Goal: Contribute content: Contribute content

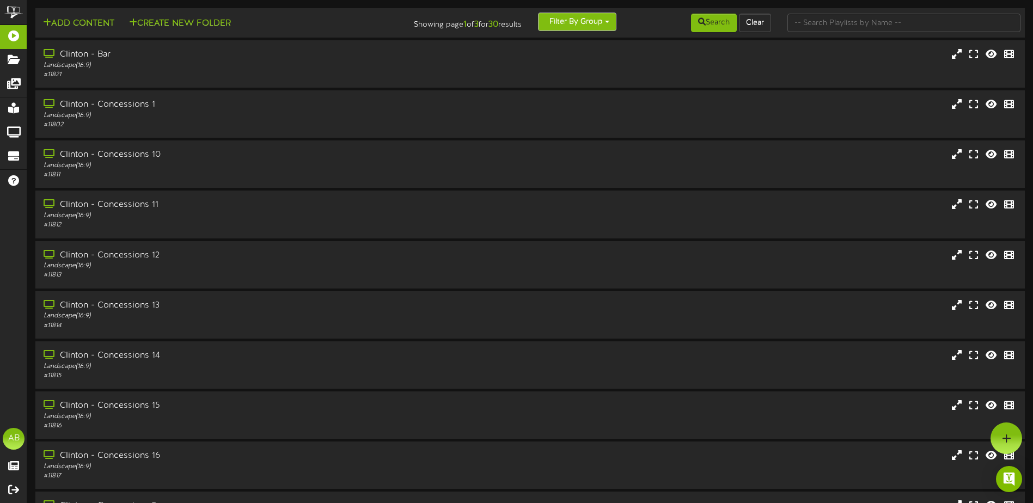
click at [539, 19] on button "Filter By Group" at bounding box center [577, 22] width 78 height 19
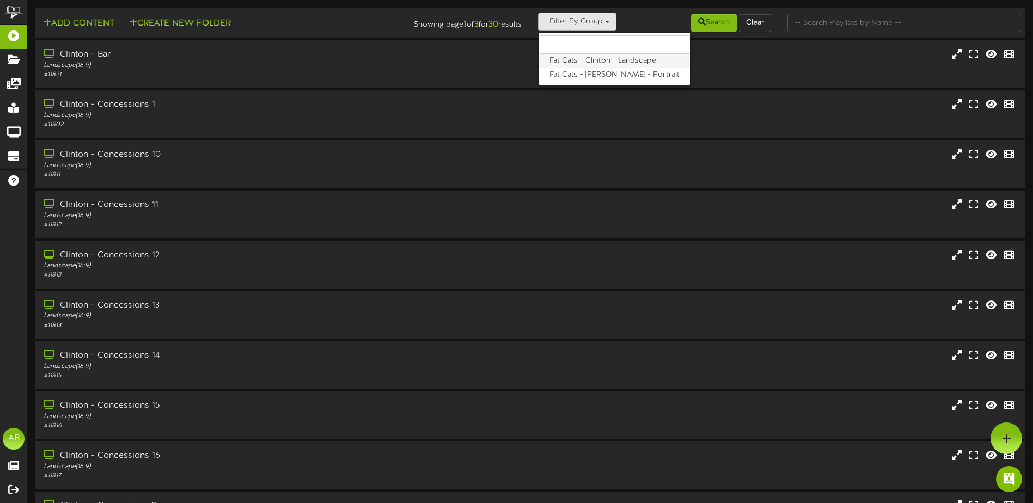
click at [589, 61] on label "Fat Cats - Clinton - Landscape" at bounding box center [614, 61] width 152 height 14
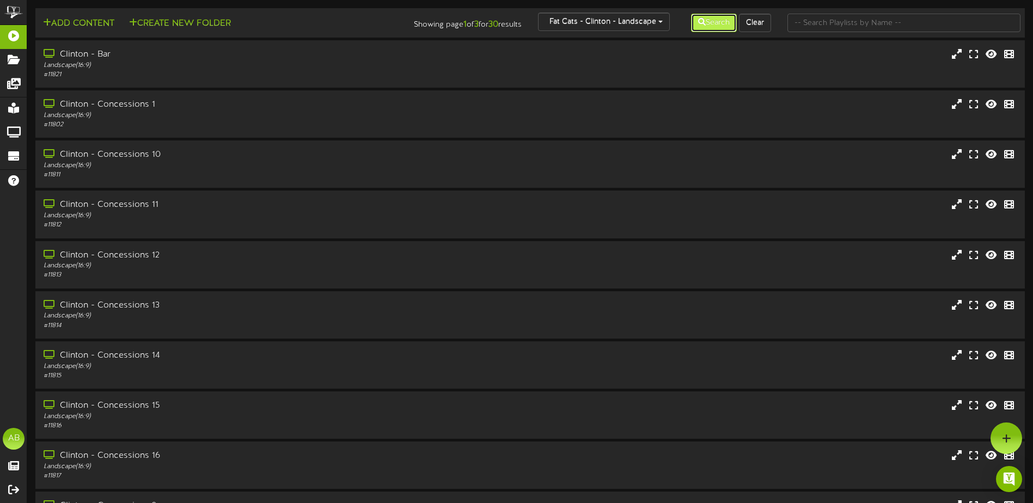
click at [692, 24] on button "Search" at bounding box center [714, 23] width 46 height 19
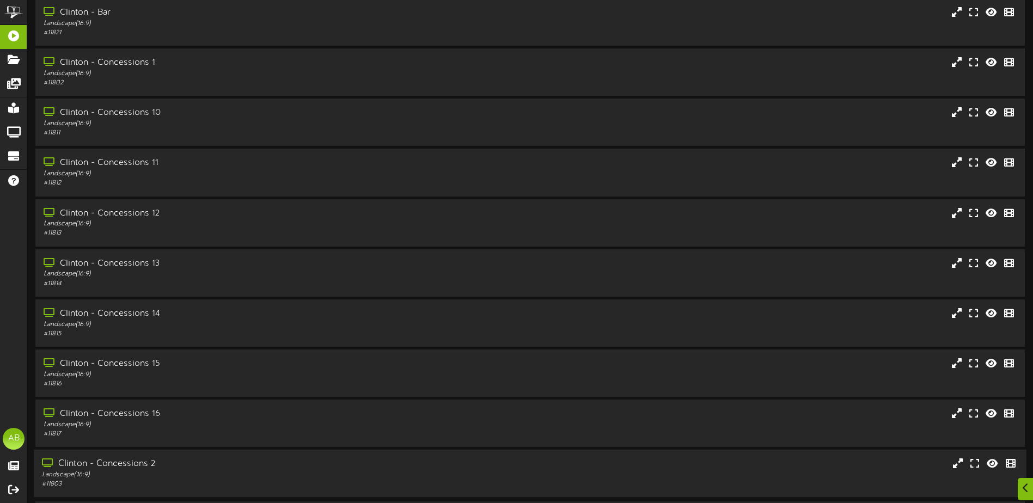
scroll to position [81, 0]
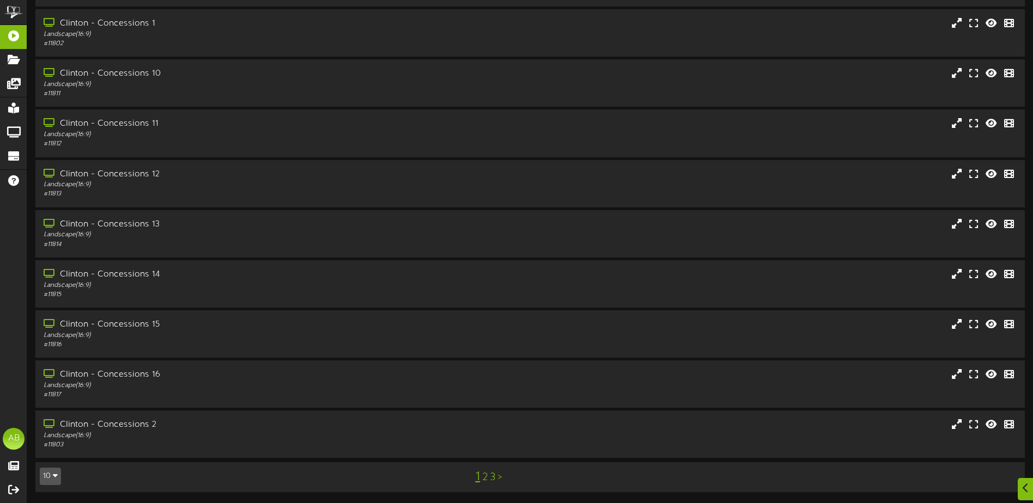
click at [493, 477] on link "3" at bounding box center [492, 477] width 5 height 12
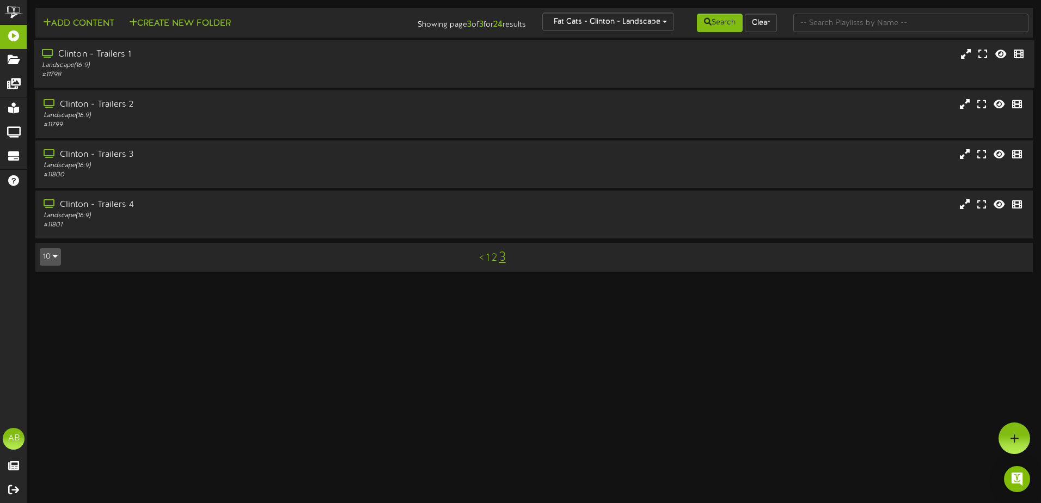
click at [200, 58] on div "Clinton - Trailers 1" at bounding box center [242, 54] width 401 height 13
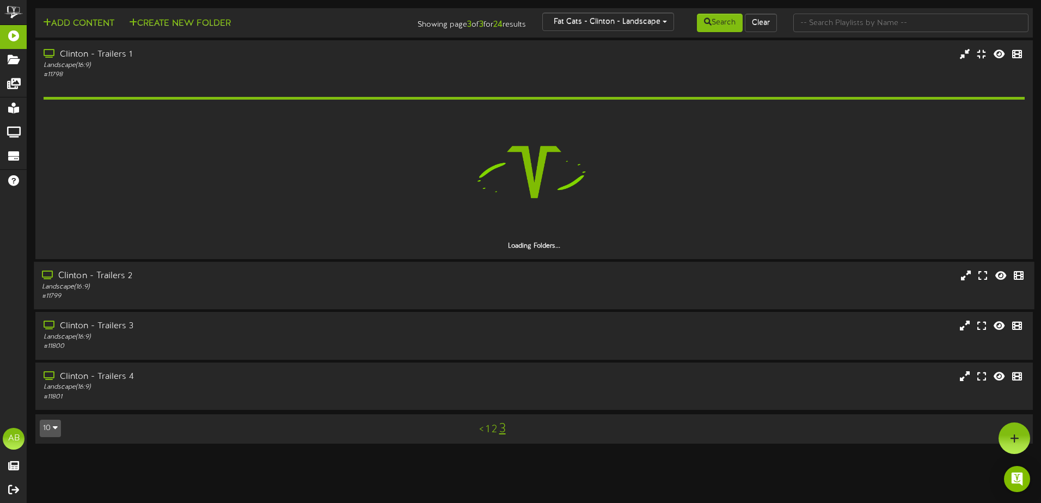
click at [198, 296] on div "# 11799" at bounding box center [242, 296] width 401 height 9
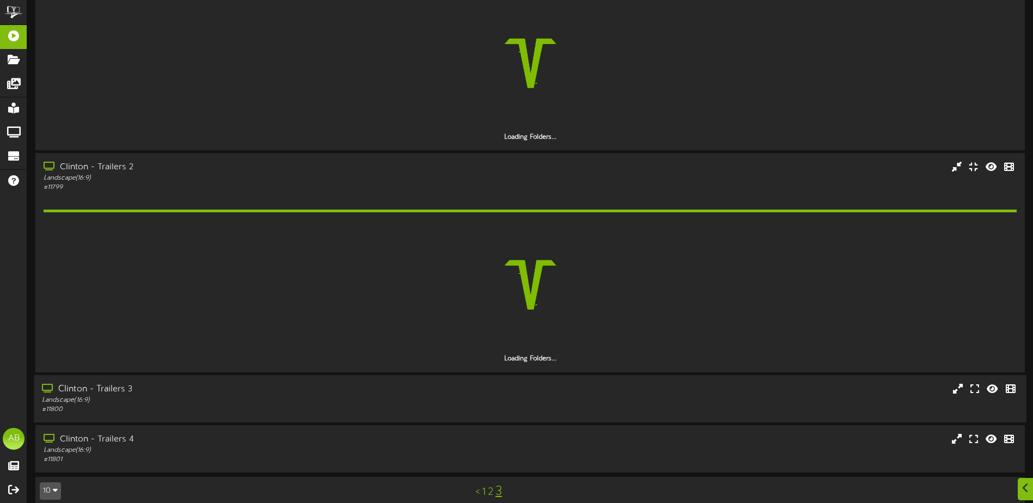
click at [219, 402] on div "Landscape ( 16:9 )" at bounding box center [240, 399] width 397 height 9
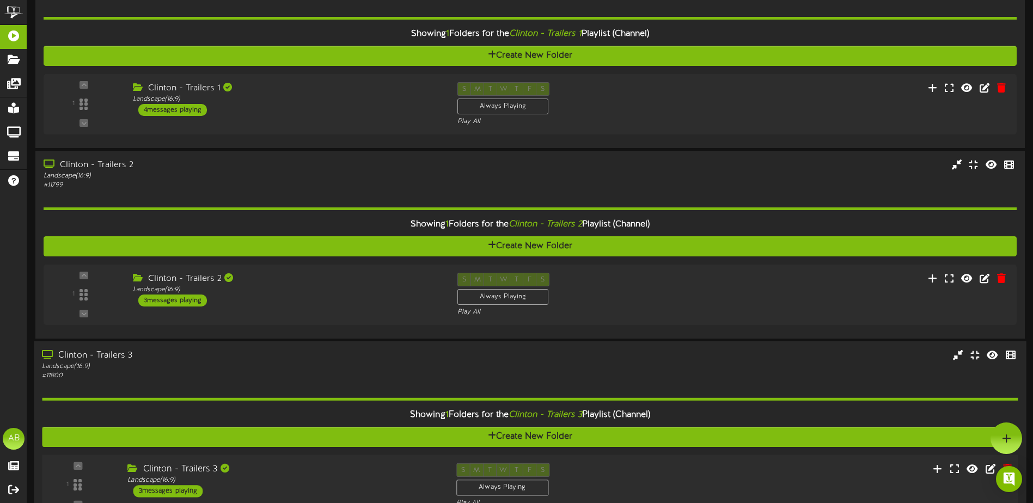
scroll to position [38, 0]
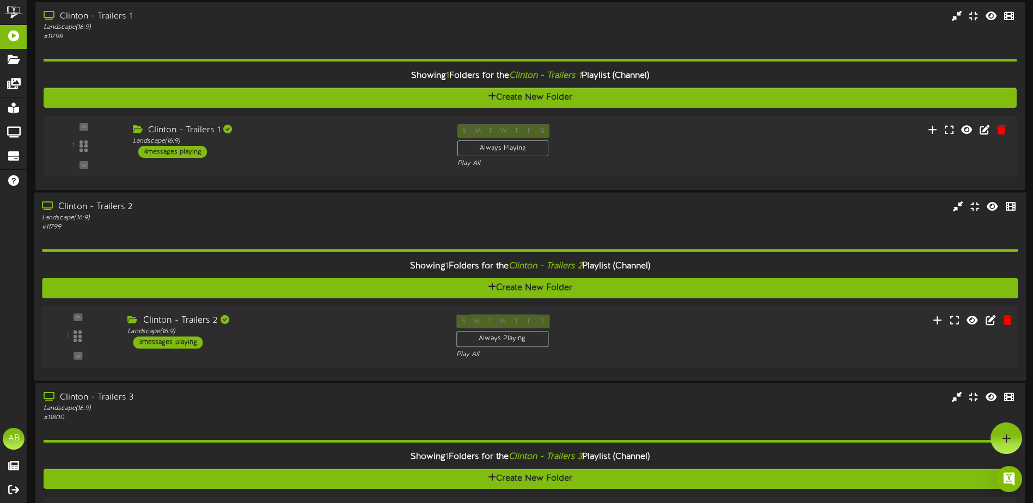
click at [293, 340] on div "Clinton - Trailers 2 Landscape ( 16:9 ) 3 messages playing" at bounding box center [283, 332] width 328 height 34
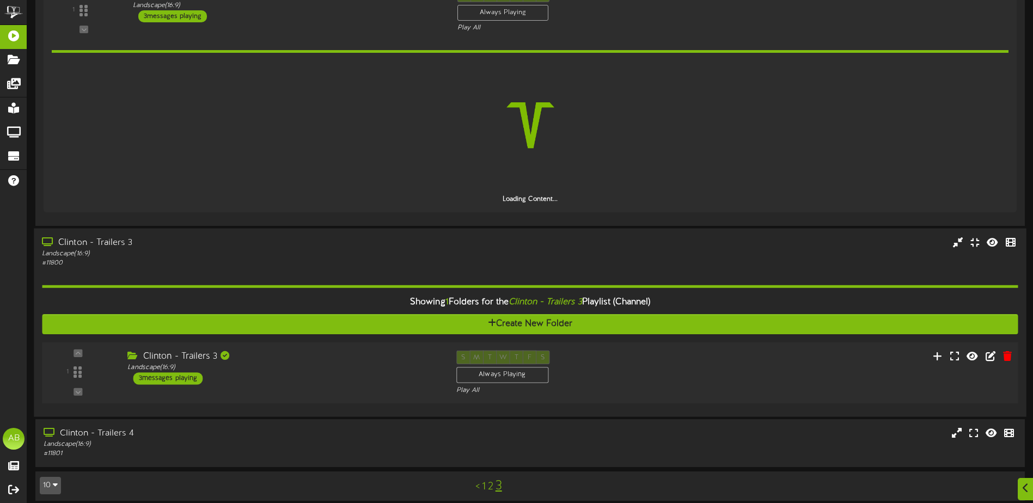
scroll to position [365, 0]
click at [292, 357] on div "Clinton - Trailers 3" at bounding box center [283, 356] width 312 height 13
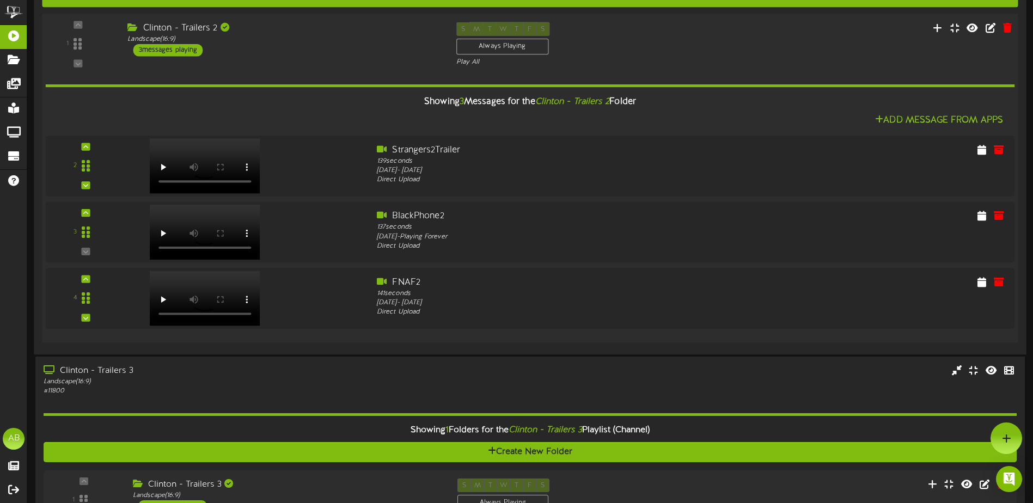
scroll to position [327, 0]
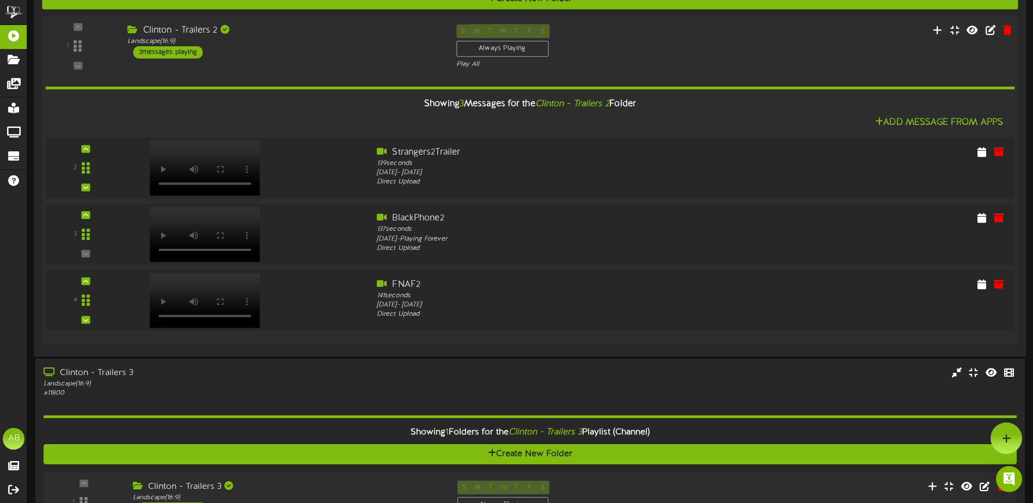
click at [712, 53] on div "1 ( 16:9" at bounding box center [529, 46] width 985 height 45
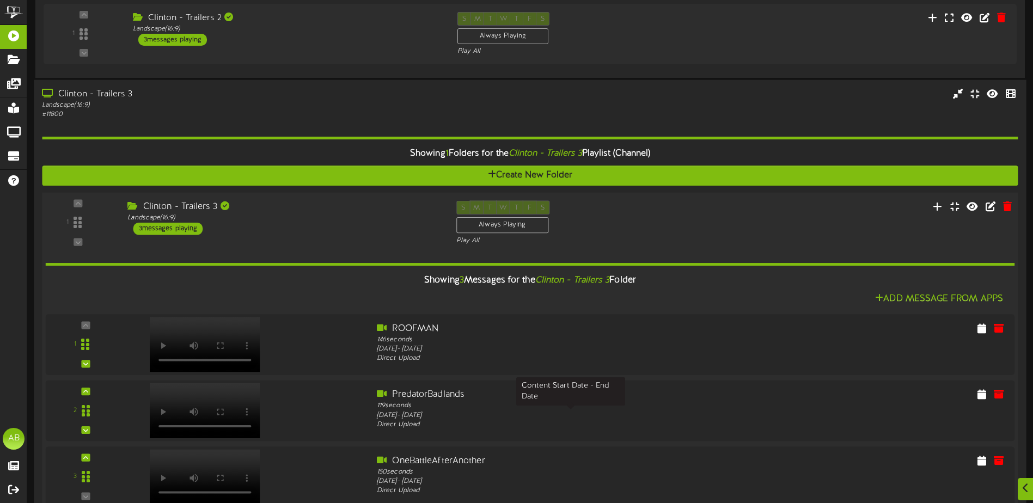
scroll to position [273, 0]
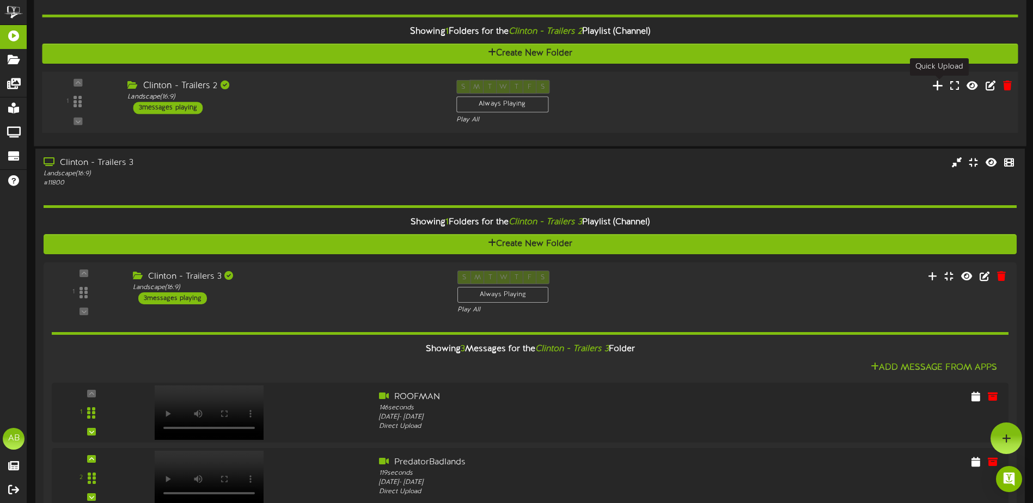
click at [937, 83] on icon at bounding box center [937, 85] width 11 height 12
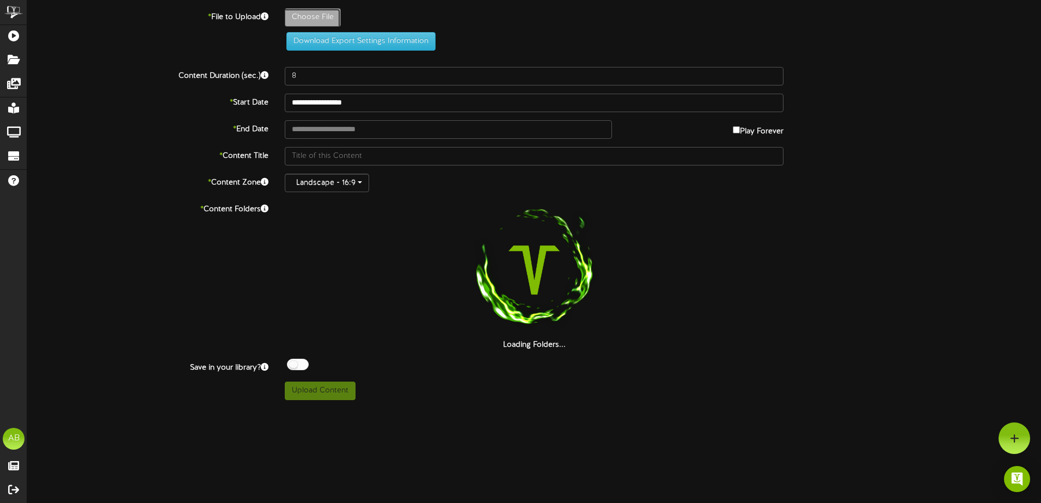
type input "**********"
type input "anacondatrailer"
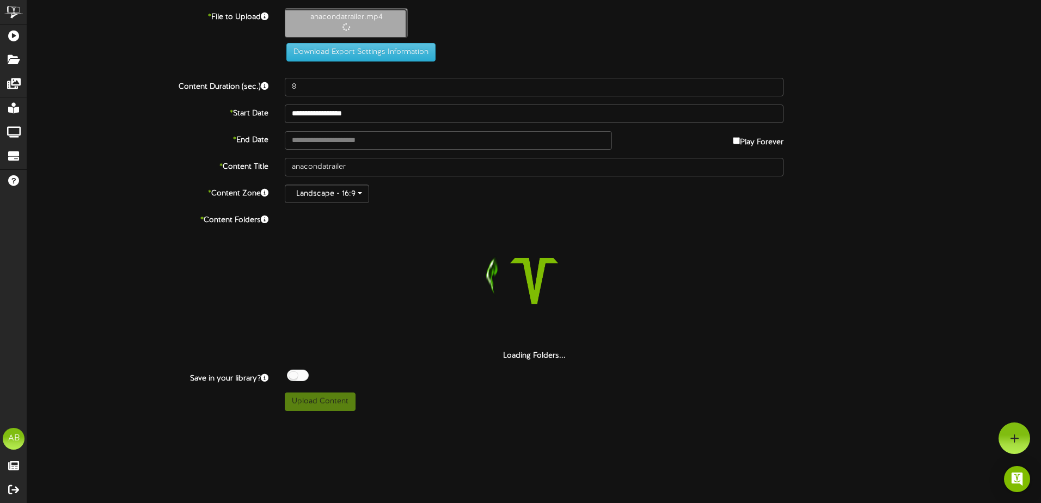
type input "143"
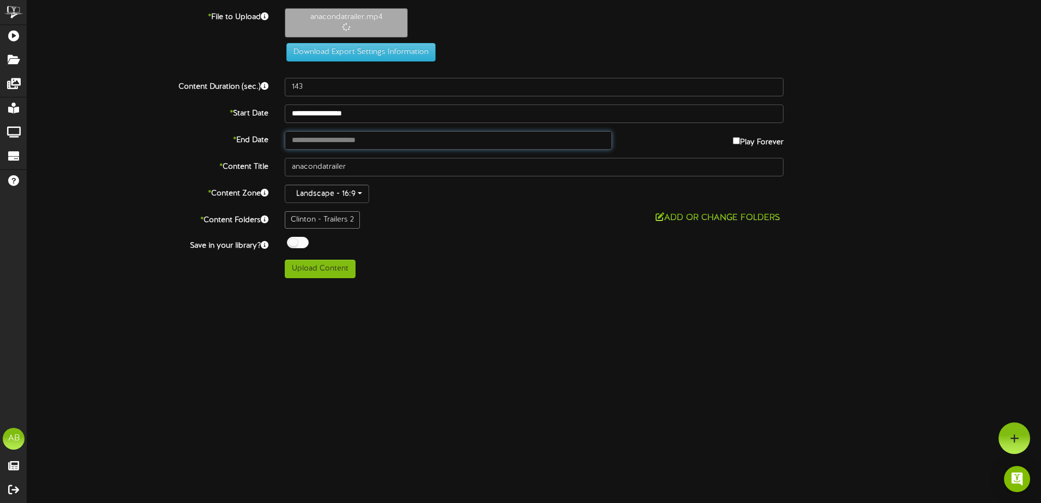
click at [354, 143] on input "text" at bounding box center [448, 140] width 327 height 19
type input "**********"
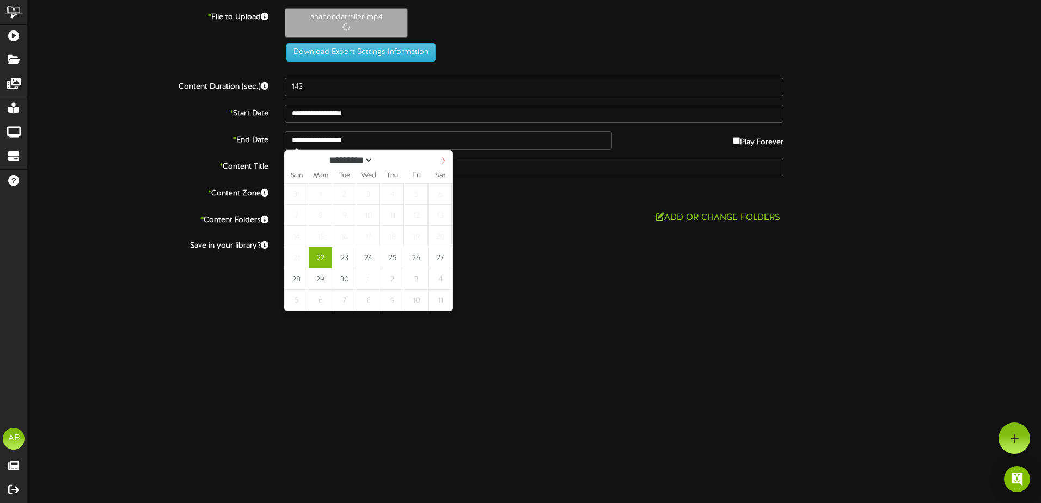
click at [447, 162] on span at bounding box center [443, 160] width 19 height 19
select select "**"
click at [447, 162] on span at bounding box center [443, 160] width 19 height 19
type input "**********"
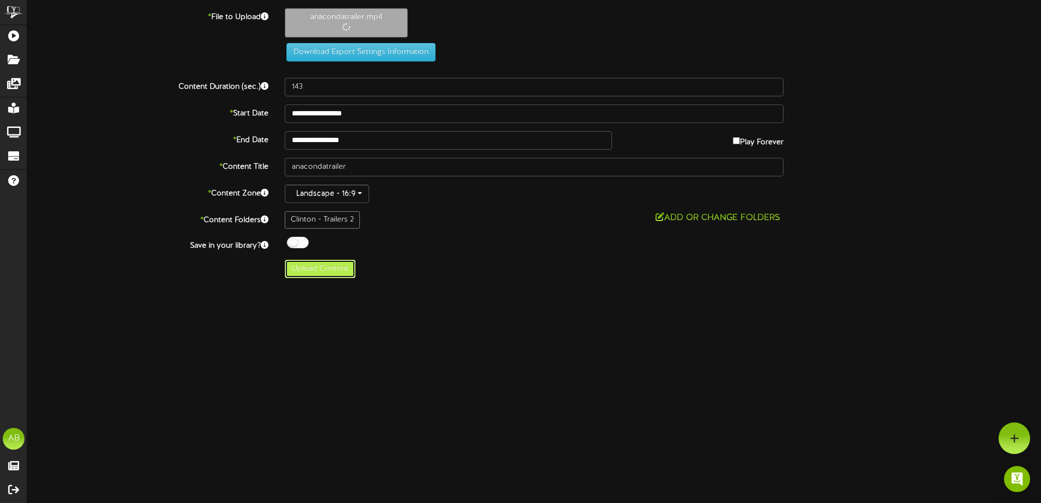
click at [314, 275] on button "Upload Content" at bounding box center [320, 269] width 71 height 19
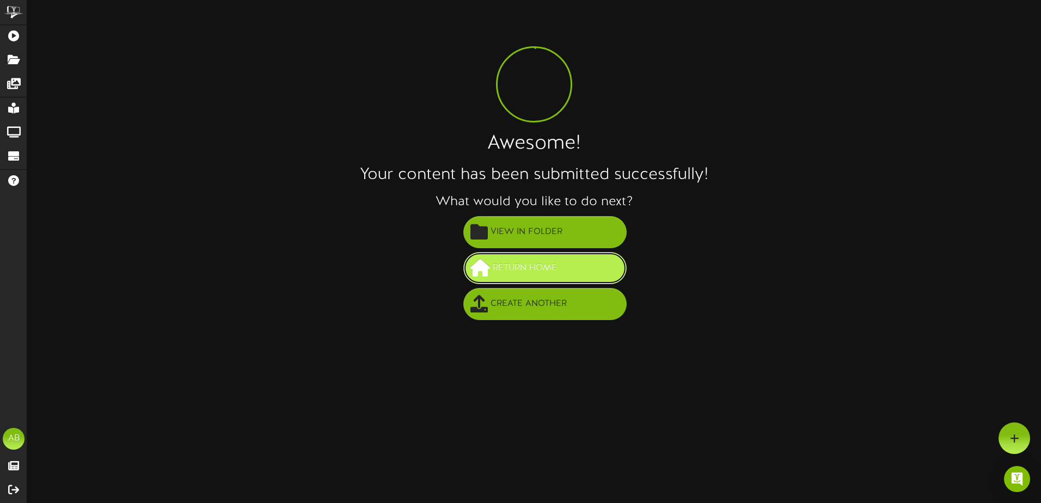
click at [536, 277] on span "Return Home" at bounding box center [525, 268] width 70 height 18
